Goal: Information Seeking & Learning: Understand process/instructions

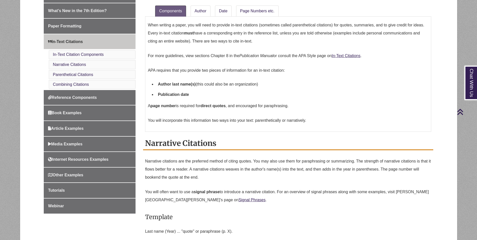
scroll to position [50, 0]
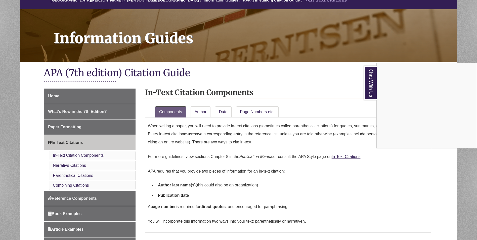
click at [82, 156] on div "Chat With Us" at bounding box center [238, 120] width 477 height 240
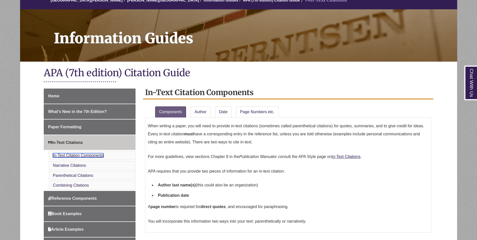
click at [71, 156] on link "In-Text Citation Components" at bounding box center [78, 155] width 51 height 4
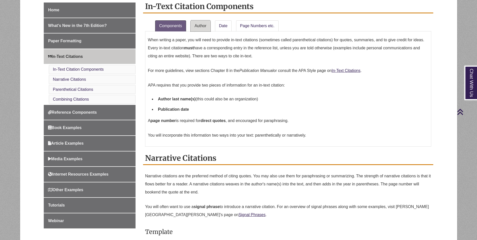
click at [201, 24] on link "Author" at bounding box center [201, 25] width 20 height 11
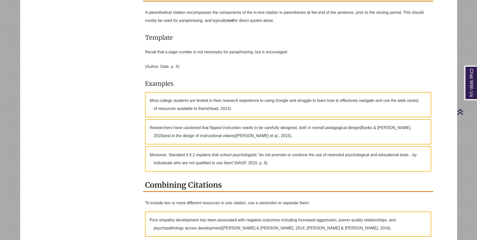
scroll to position [891, 0]
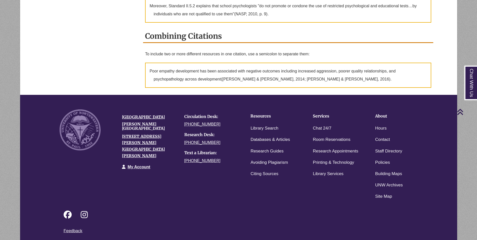
scroll to position [50, 0]
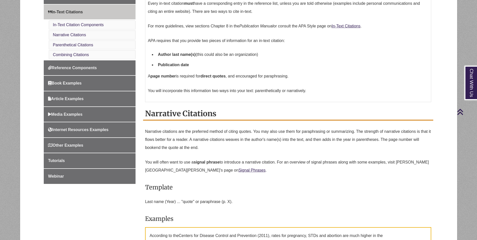
scroll to position [75, 0]
